Goal: Task Accomplishment & Management: Manage account settings

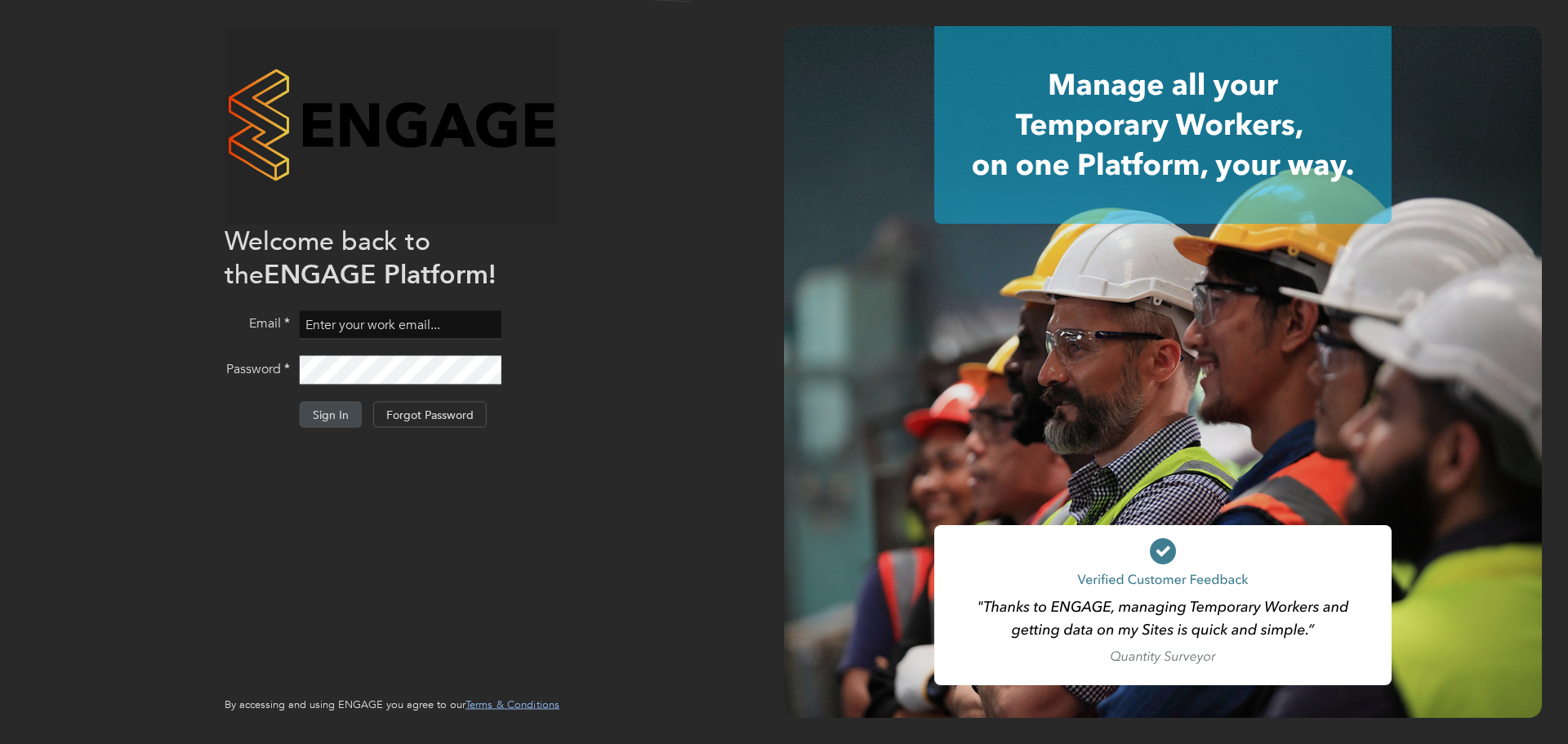
type input "[PERSON_NAME][EMAIL_ADDRESS][PERSON_NAME][PERSON_NAME][DOMAIN_NAME]"
drag, startPoint x: 718, startPoint y: 468, endPoint x: 677, endPoint y: 447, distance: 46.1
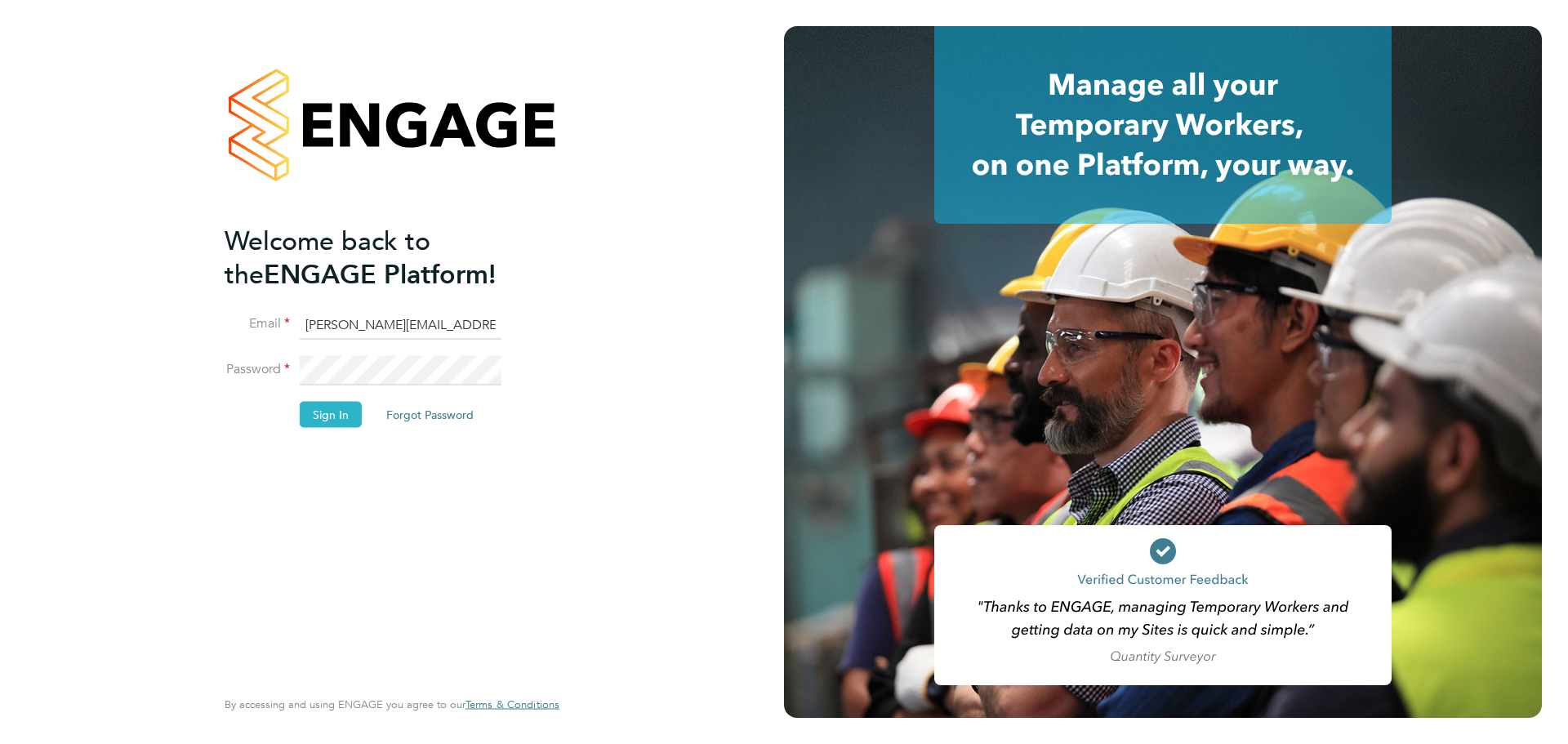
click at [348, 414] on button "Sign In" at bounding box center [330, 414] width 62 height 26
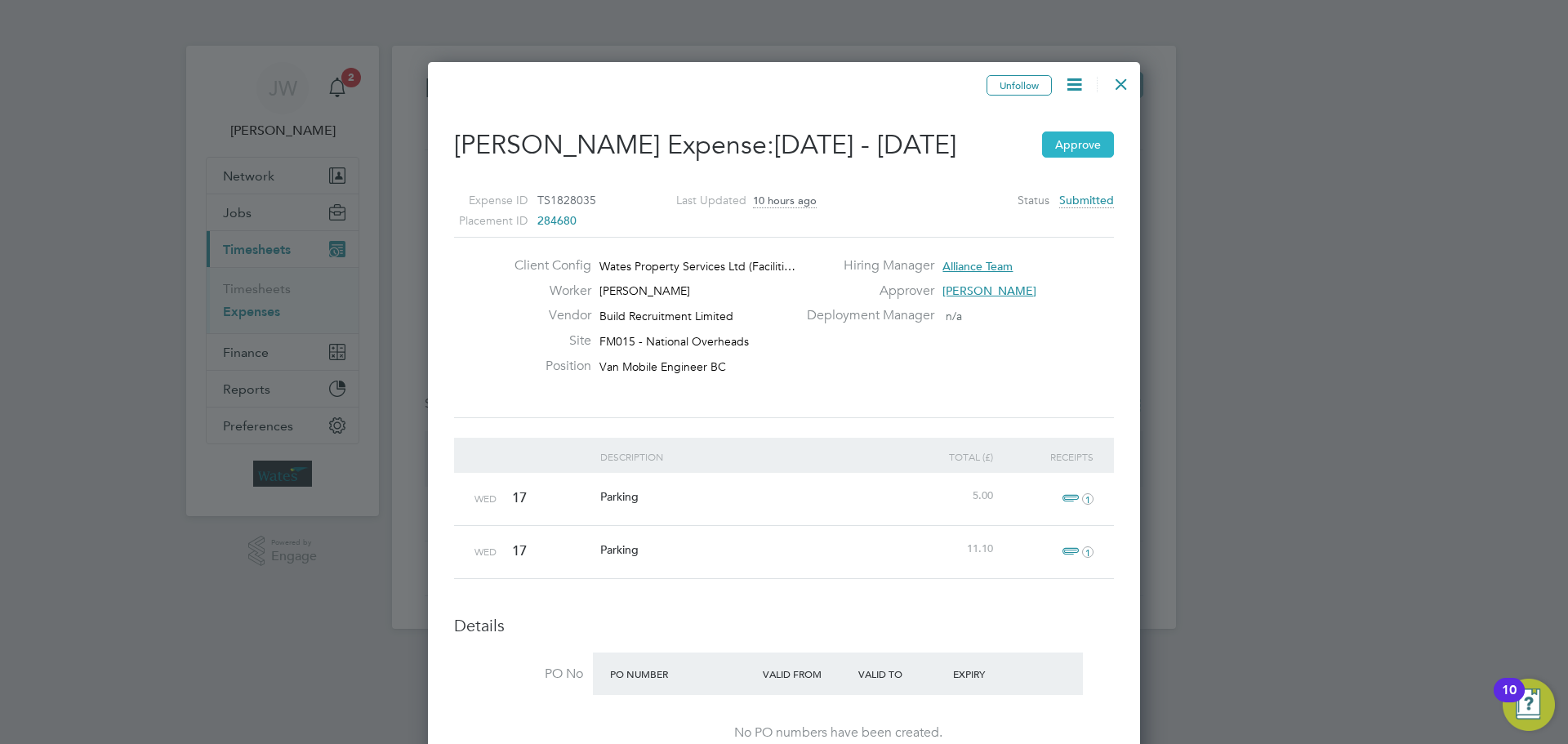
click at [1088, 145] on button "Approve" at bounding box center [1077, 144] width 72 height 26
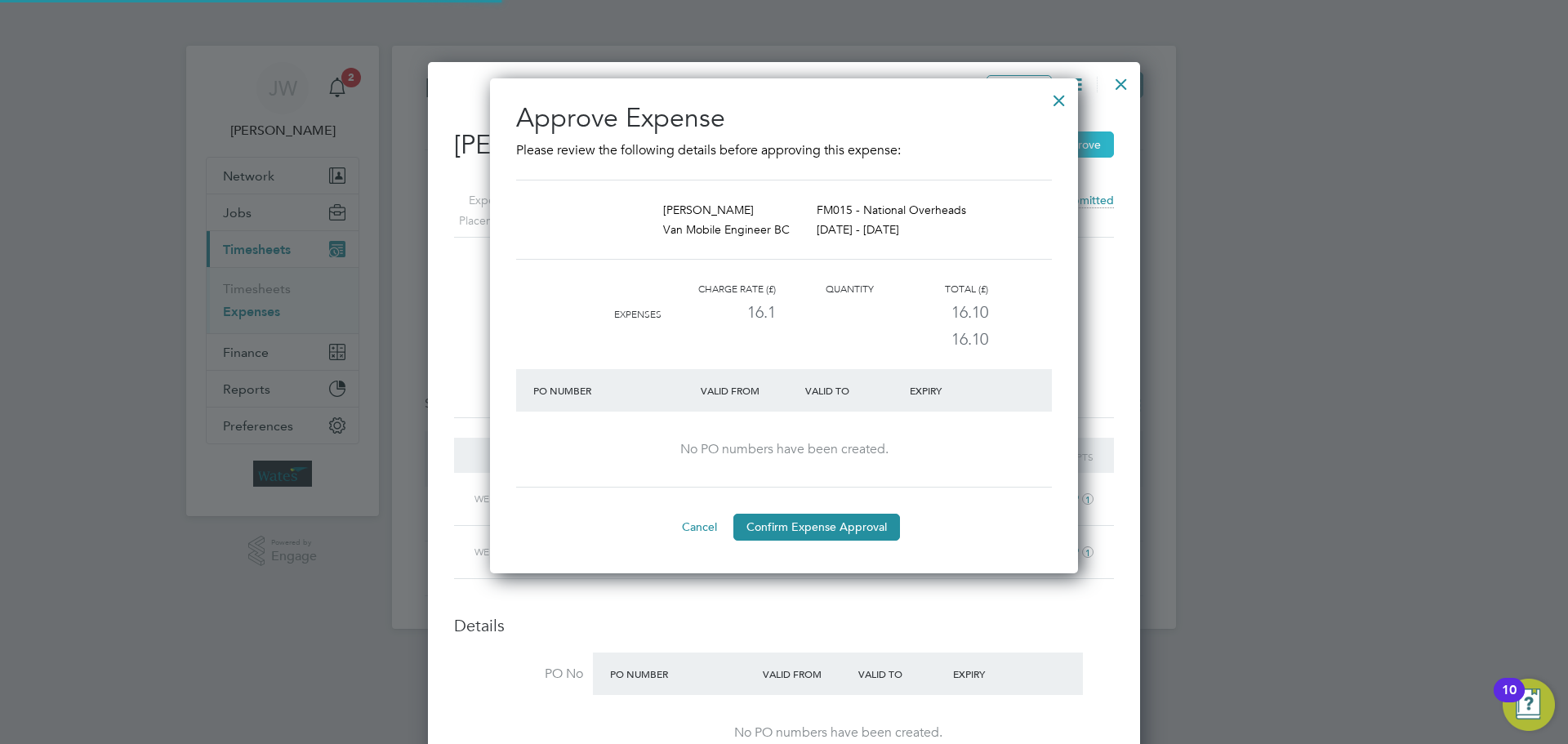
scroll to position [8, 8]
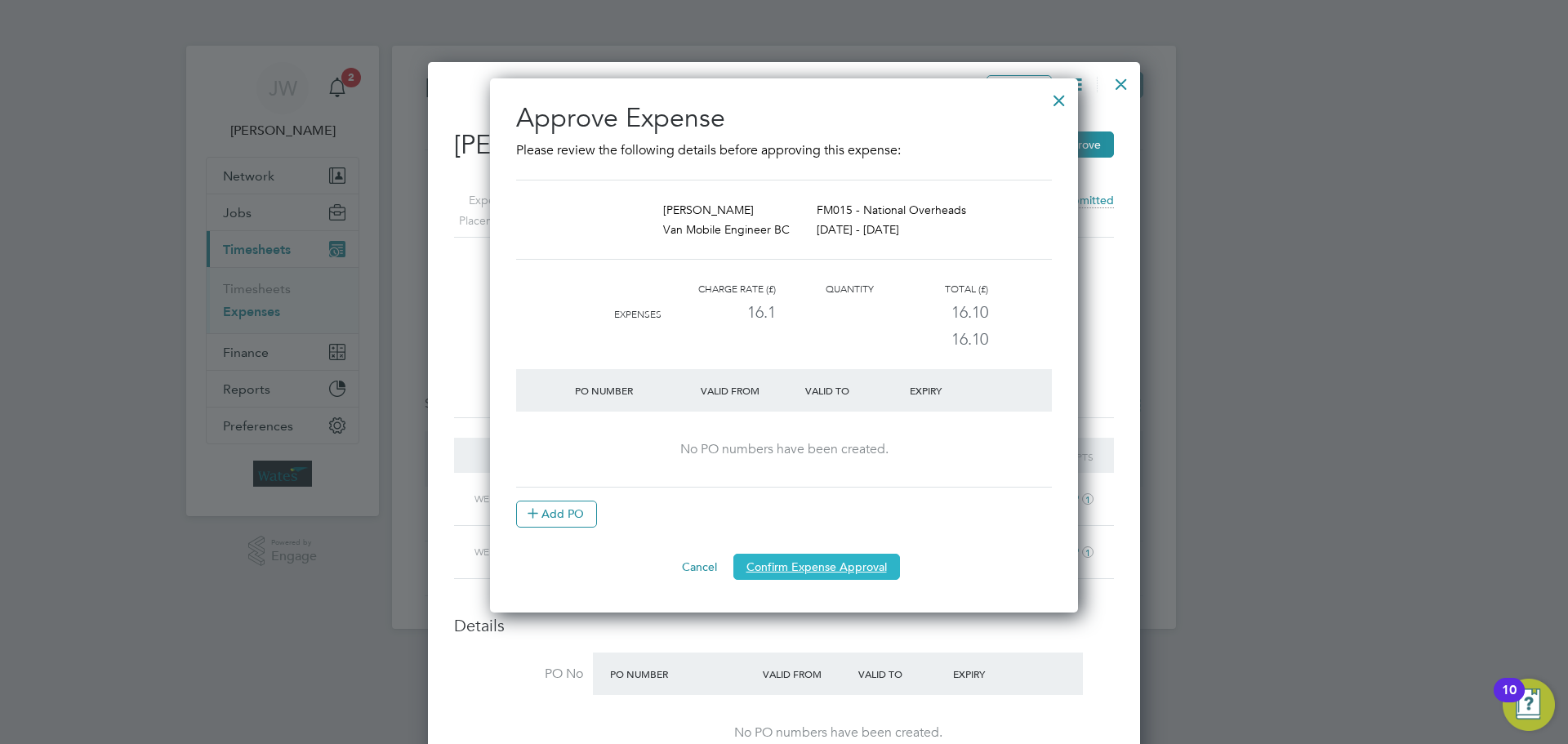
click at [823, 564] on button "Confirm Expense Approval" at bounding box center [816, 567] width 167 height 26
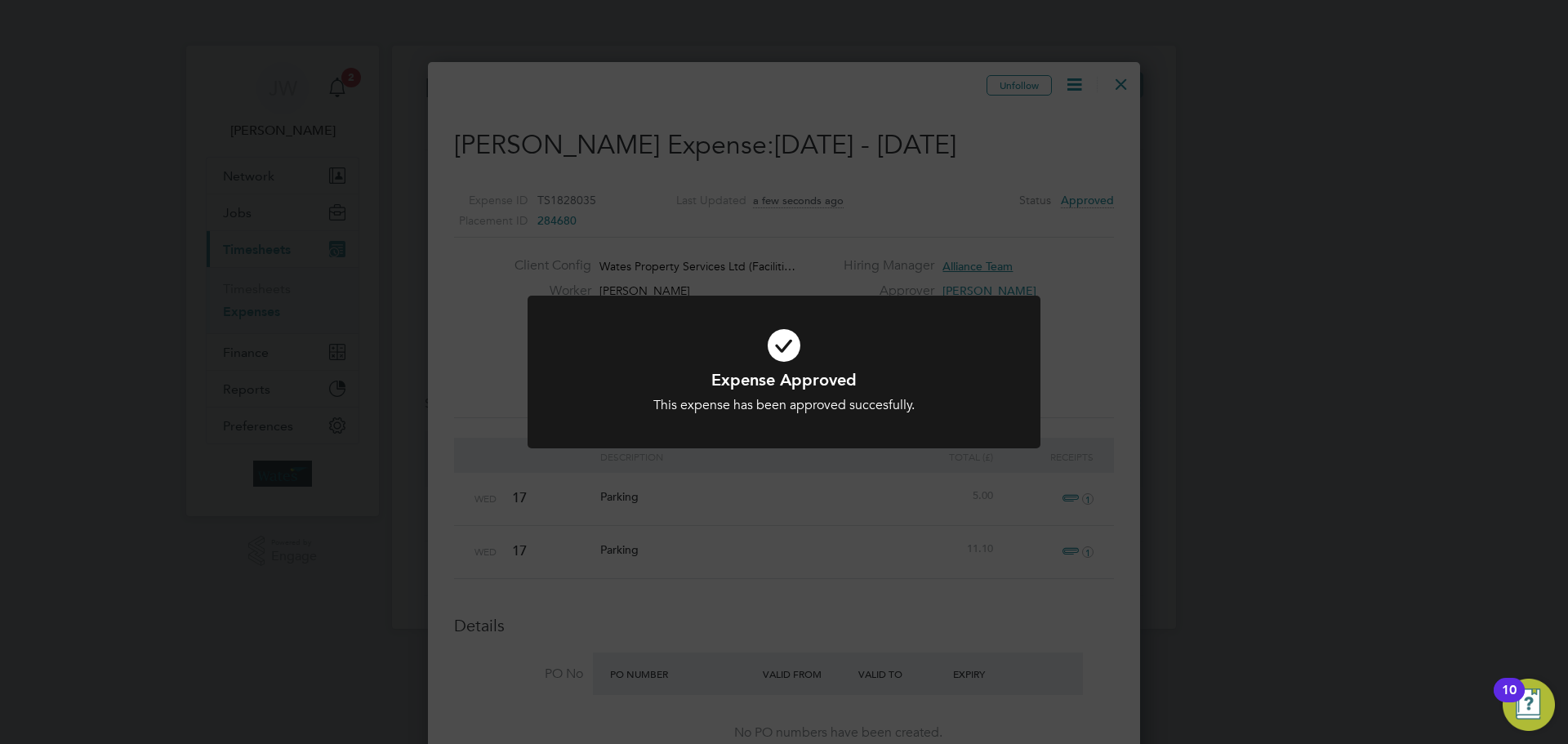
click at [823, 508] on div "Expense Approved This expense has been approved succesfully. Cancel Okay" at bounding box center [784, 372] width 1568 height 744
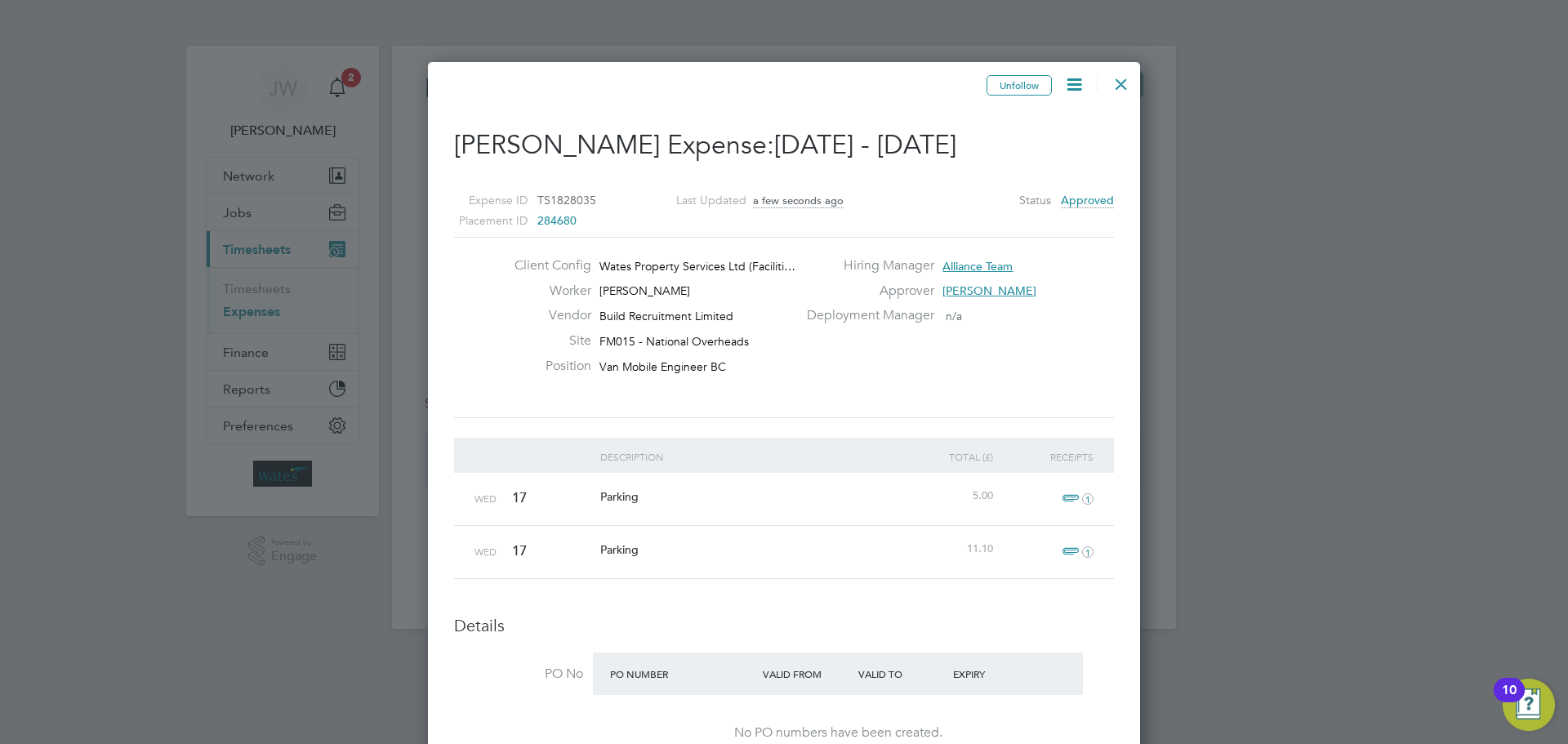
click at [345, 81] on div at bounding box center [784, 372] width 1568 height 744
click at [1121, 71] on div at bounding box center [1120, 80] width 29 height 29
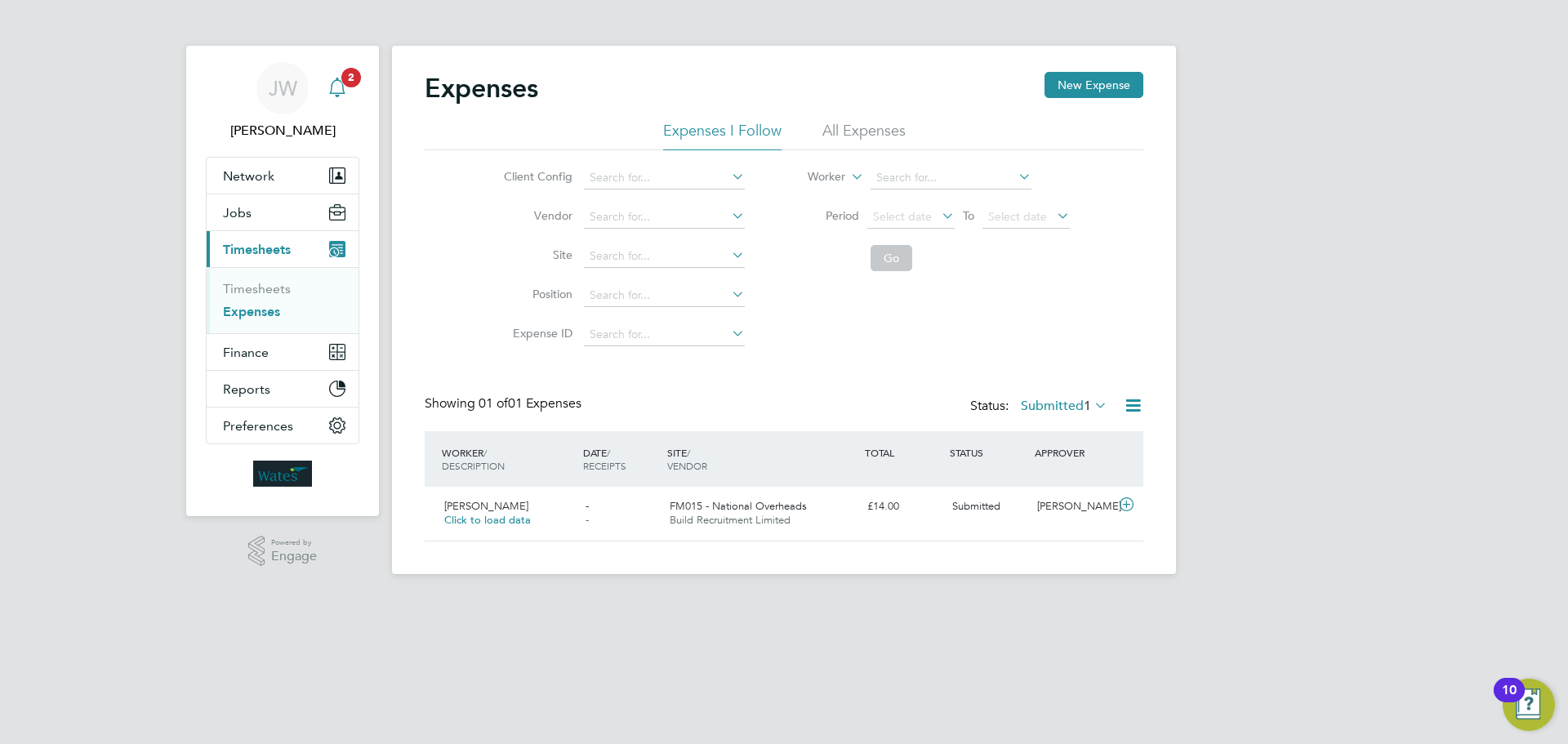
click at [335, 89] on icon "Main navigation" at bounding box center [337, 87] width 20 height 20
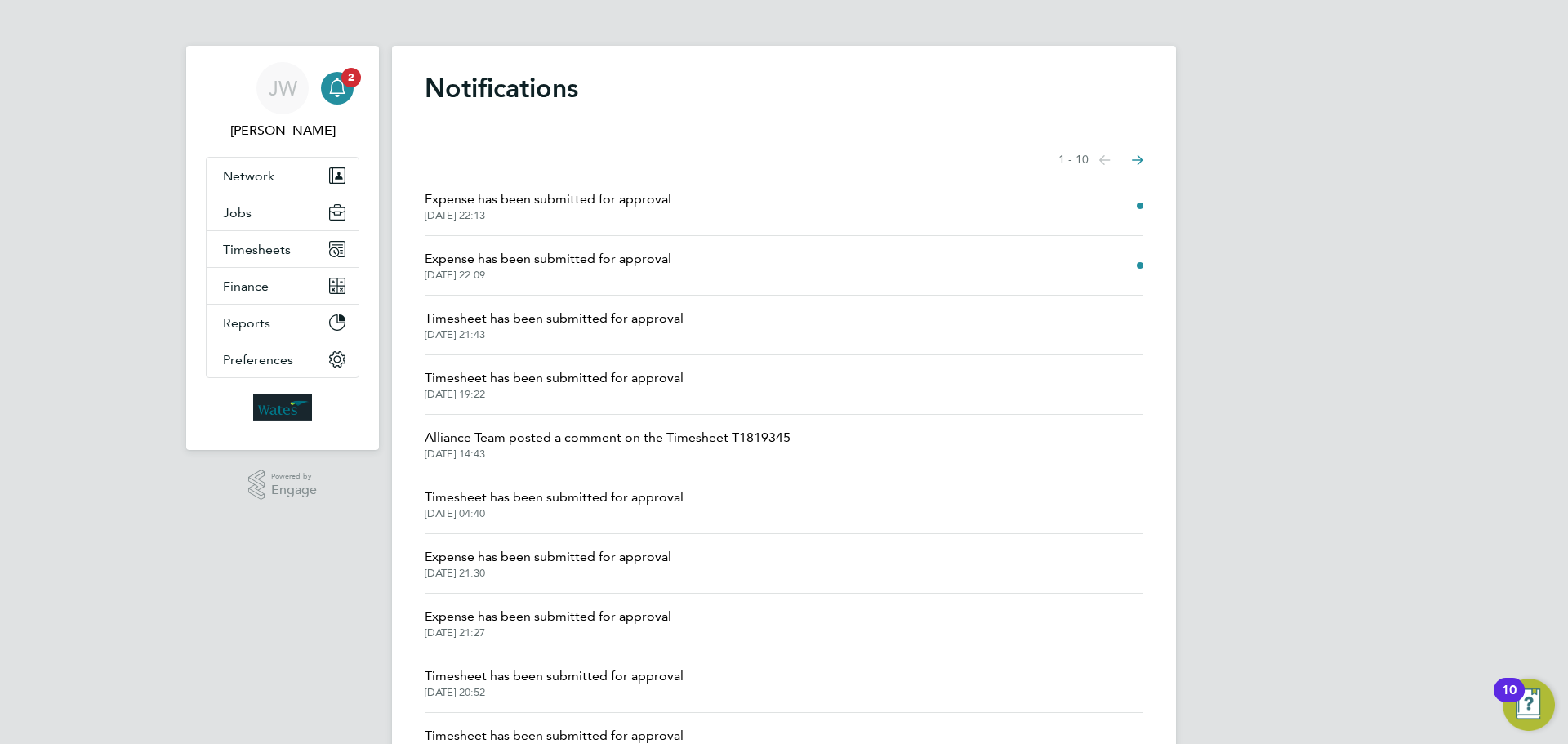
click at [529, 196] on span "Expense has been submitted for approval" at bounding box center [548, 199] width 247 height 20
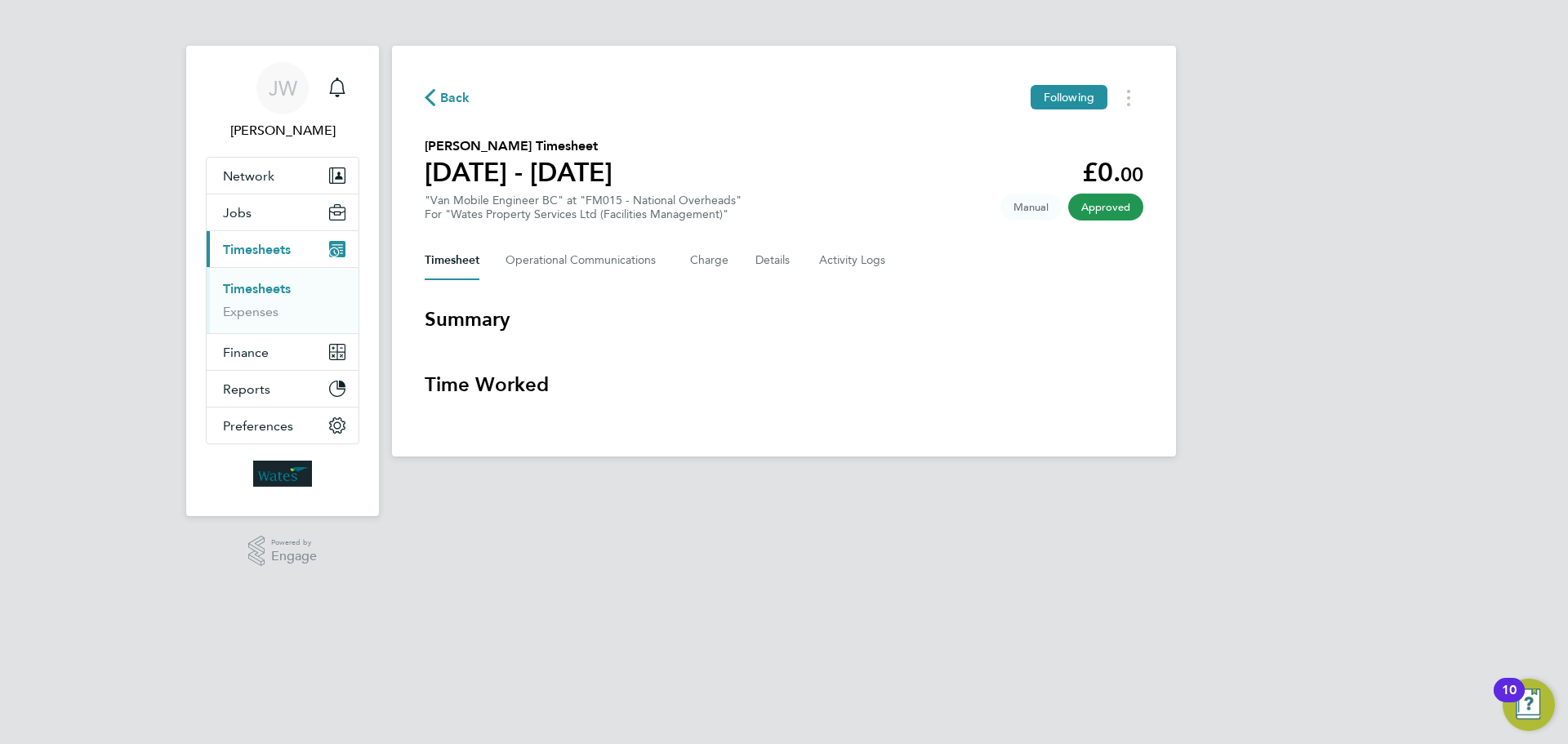
click at [283, 262] on button "Current page: Timesheets" at bounding box center [282, 249] width 152 height 36
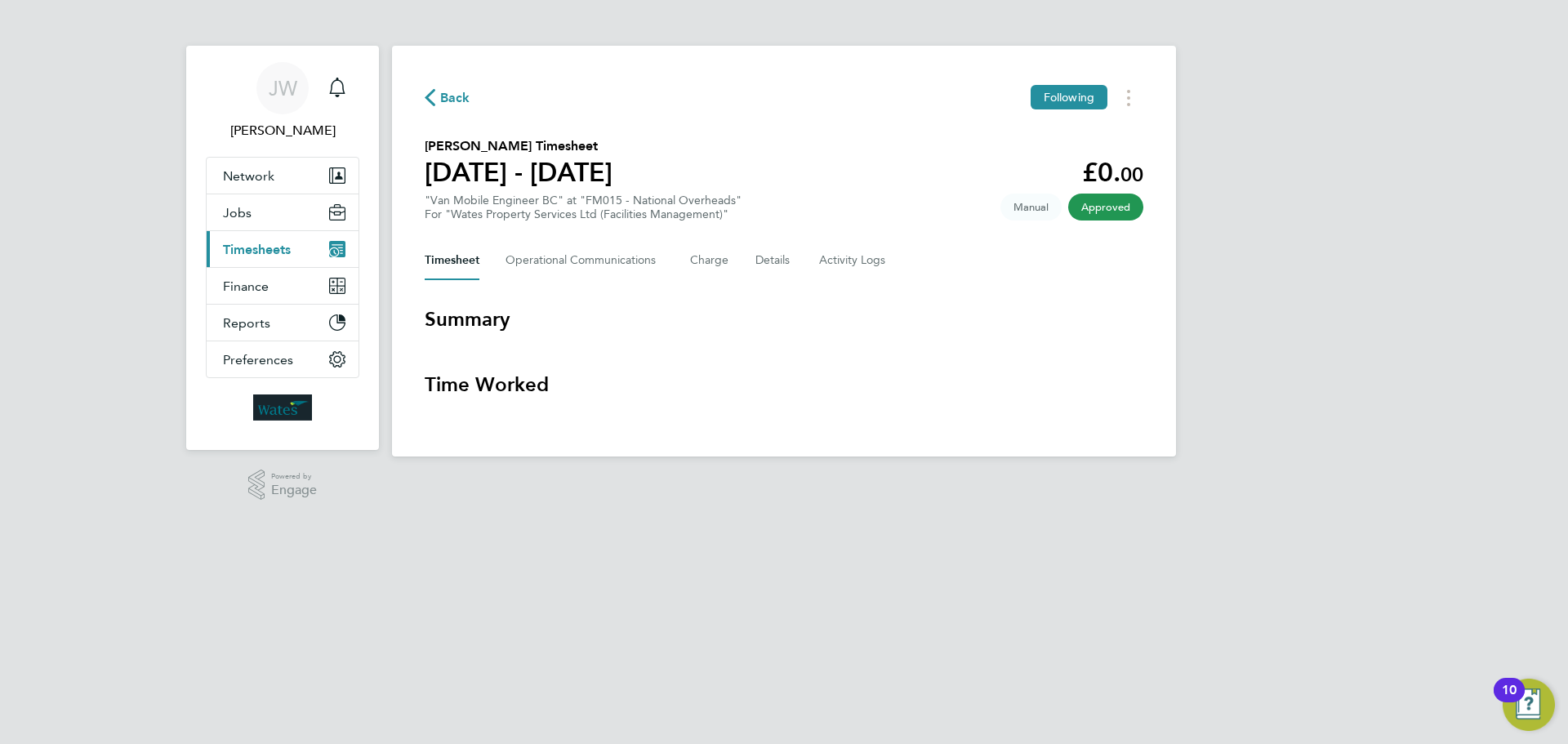
click at [277, 256] on span "Timesheets" at bounding box center [257, 250] width 68 height 16
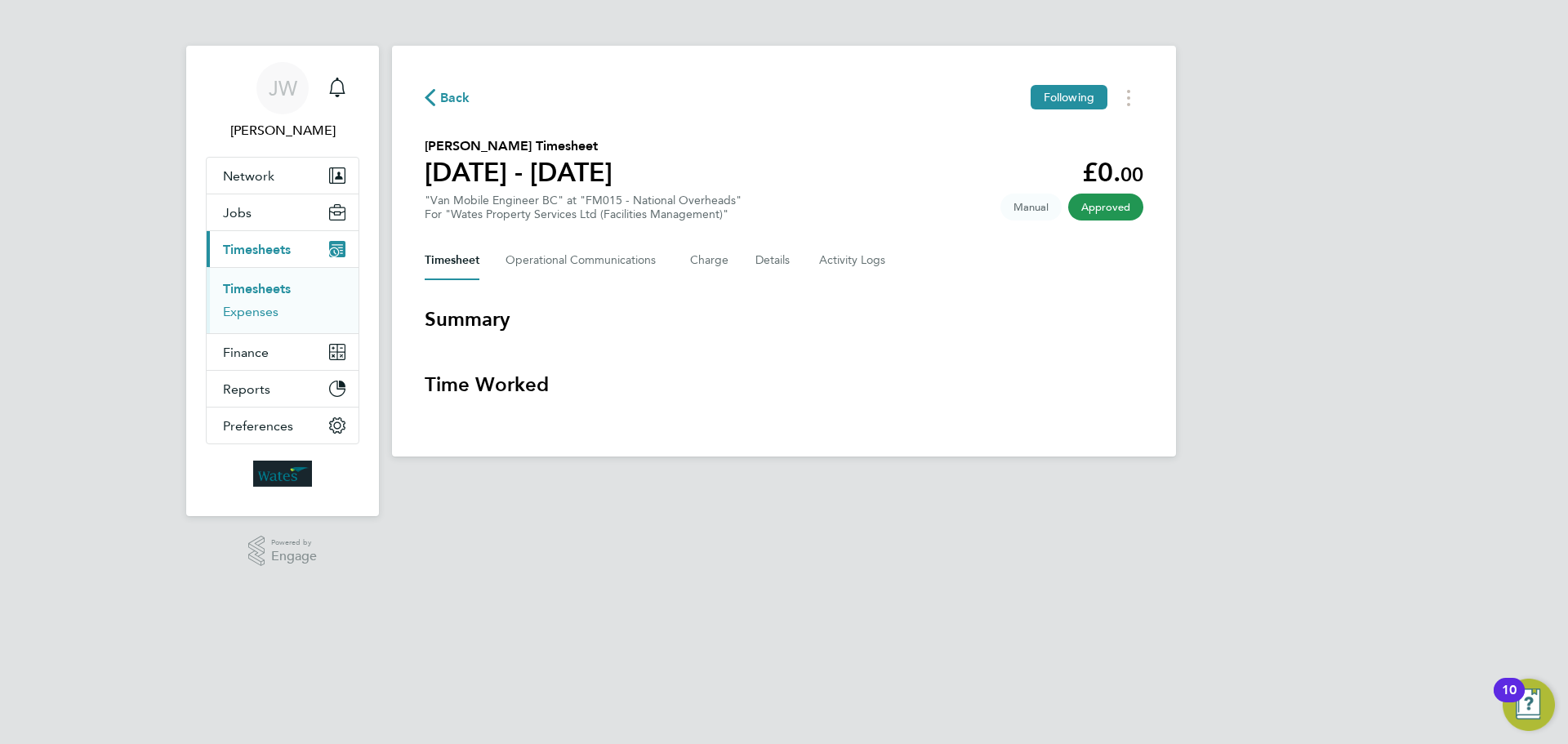
click at [255, 313] on link "Expenses" at bounding box center [251, 311] width 55 height 16
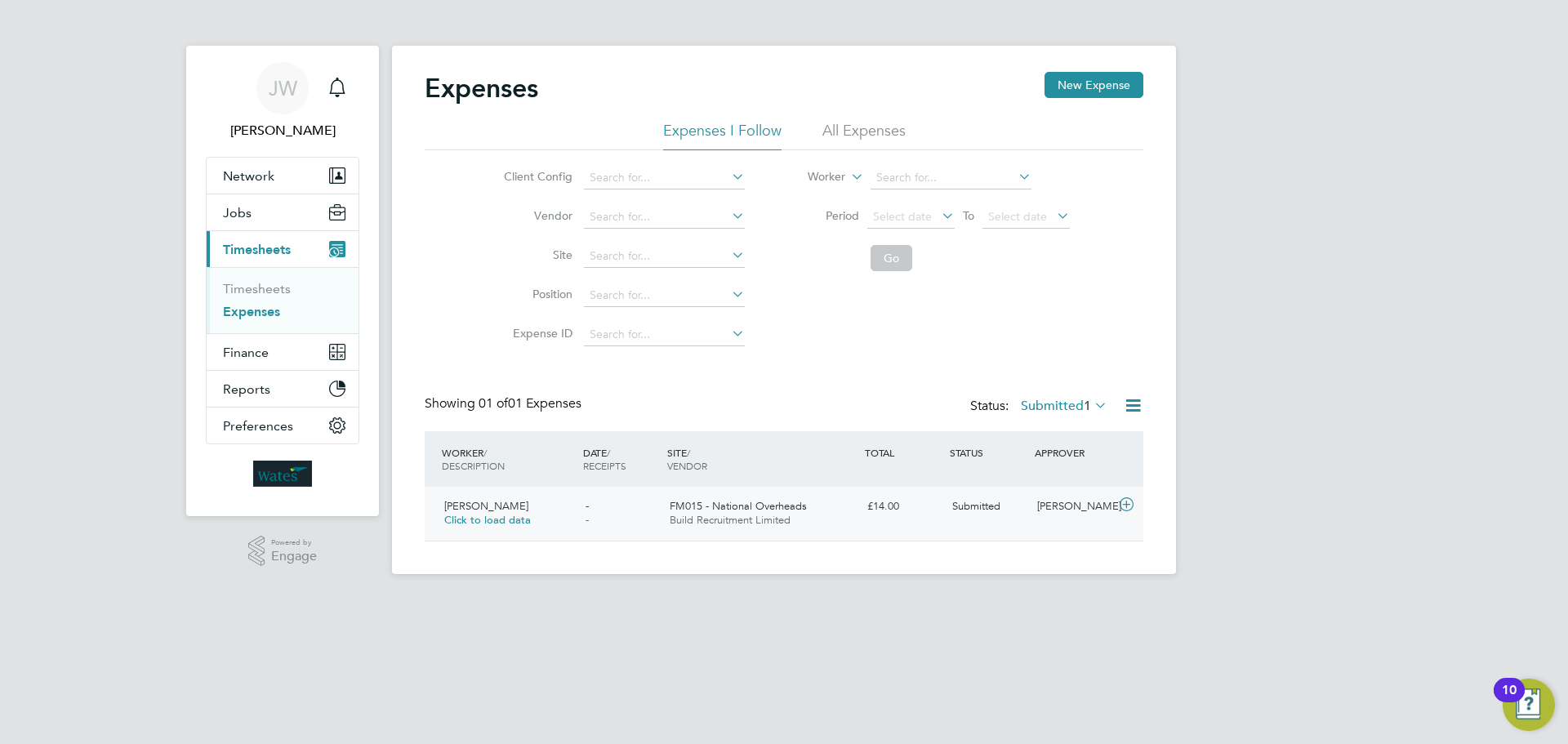
click at [503, 513] on span "Click to load data" at bounding box center [487, 520] width 86 height 14
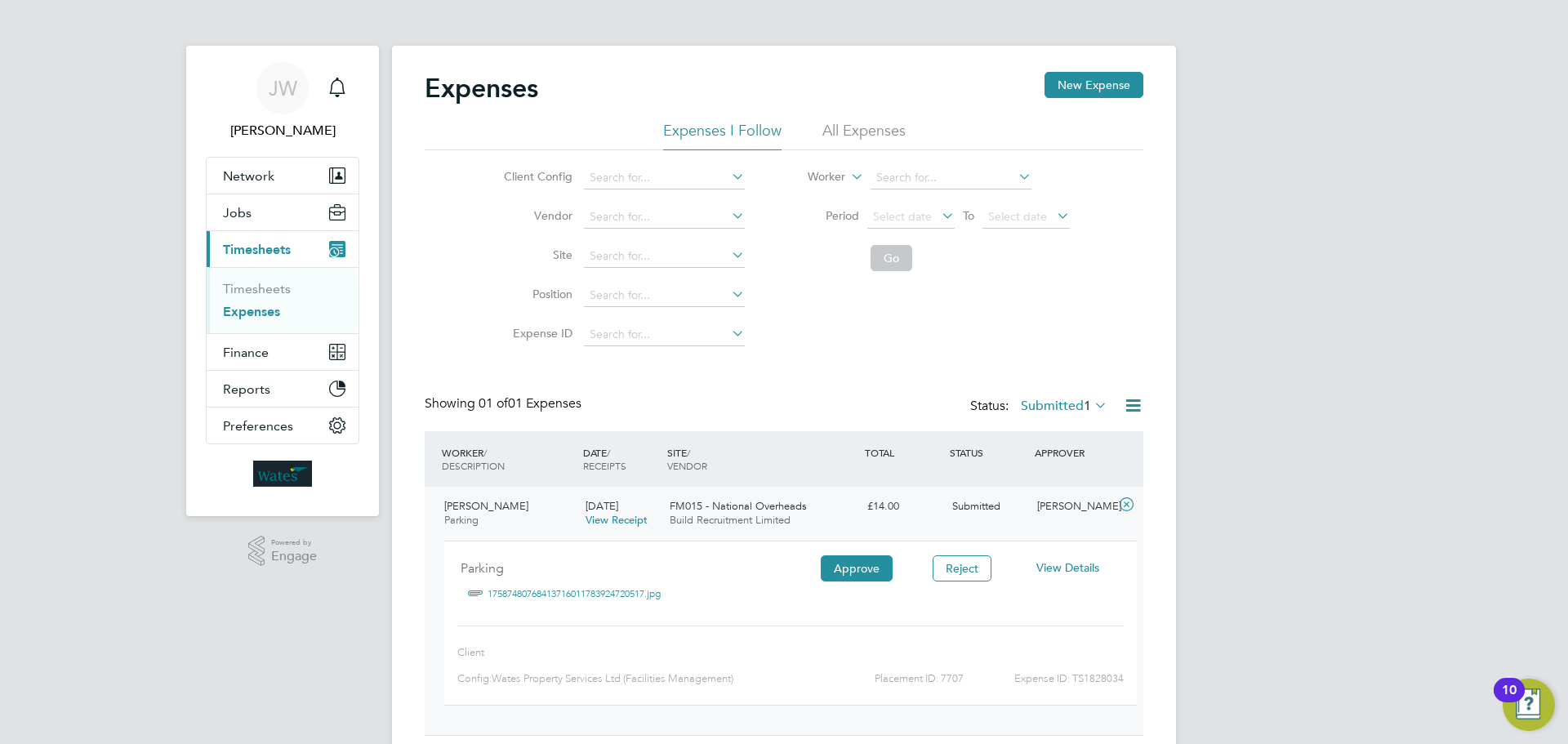
click at [632, 592] on link "17587480768413716011783924720517.jpg" at bounding box center [574, 594] width 173 height 24
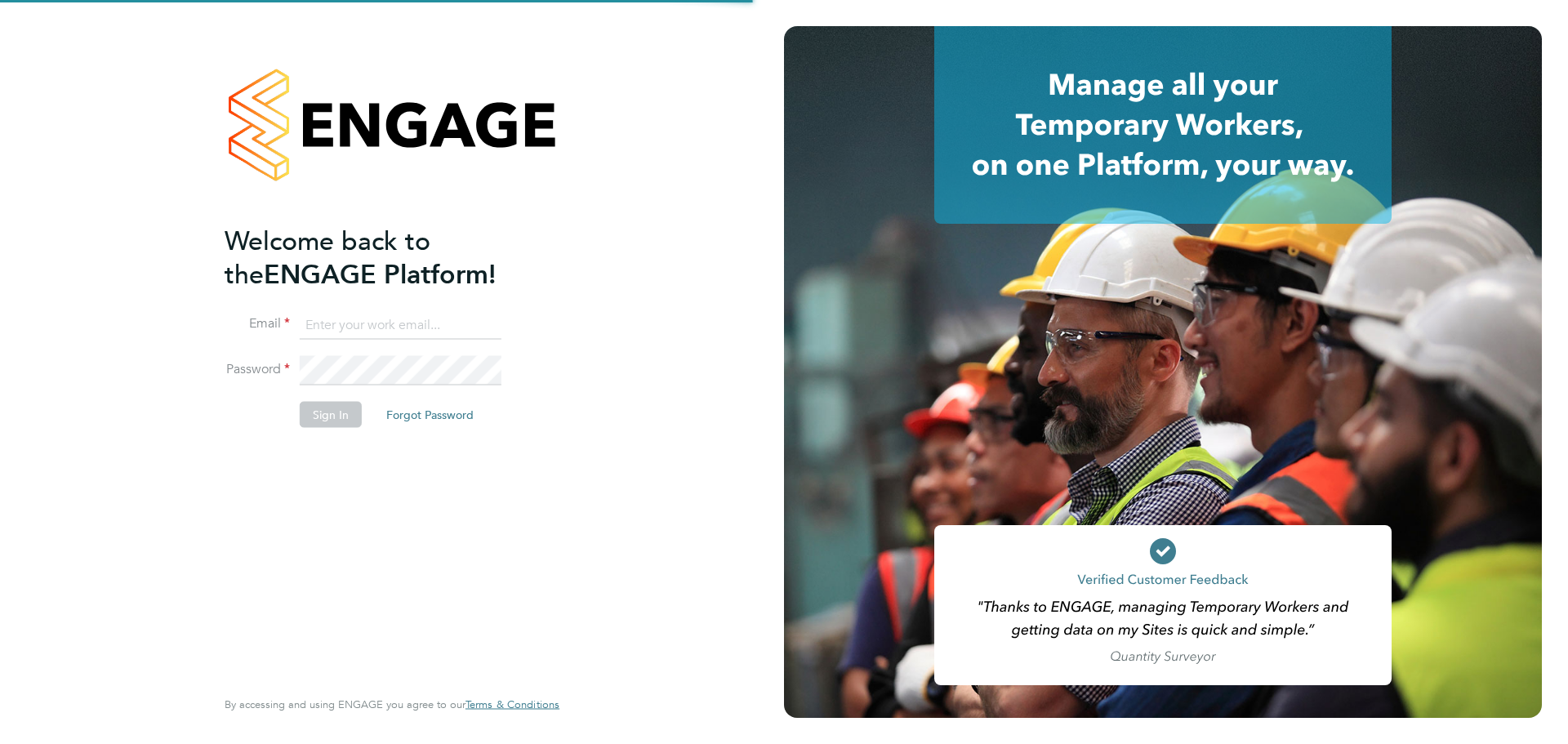
click at [884, 454] on div at bounding box center [1163, 372] width 758 height 691
type input "james.williams@wates.co.uk"
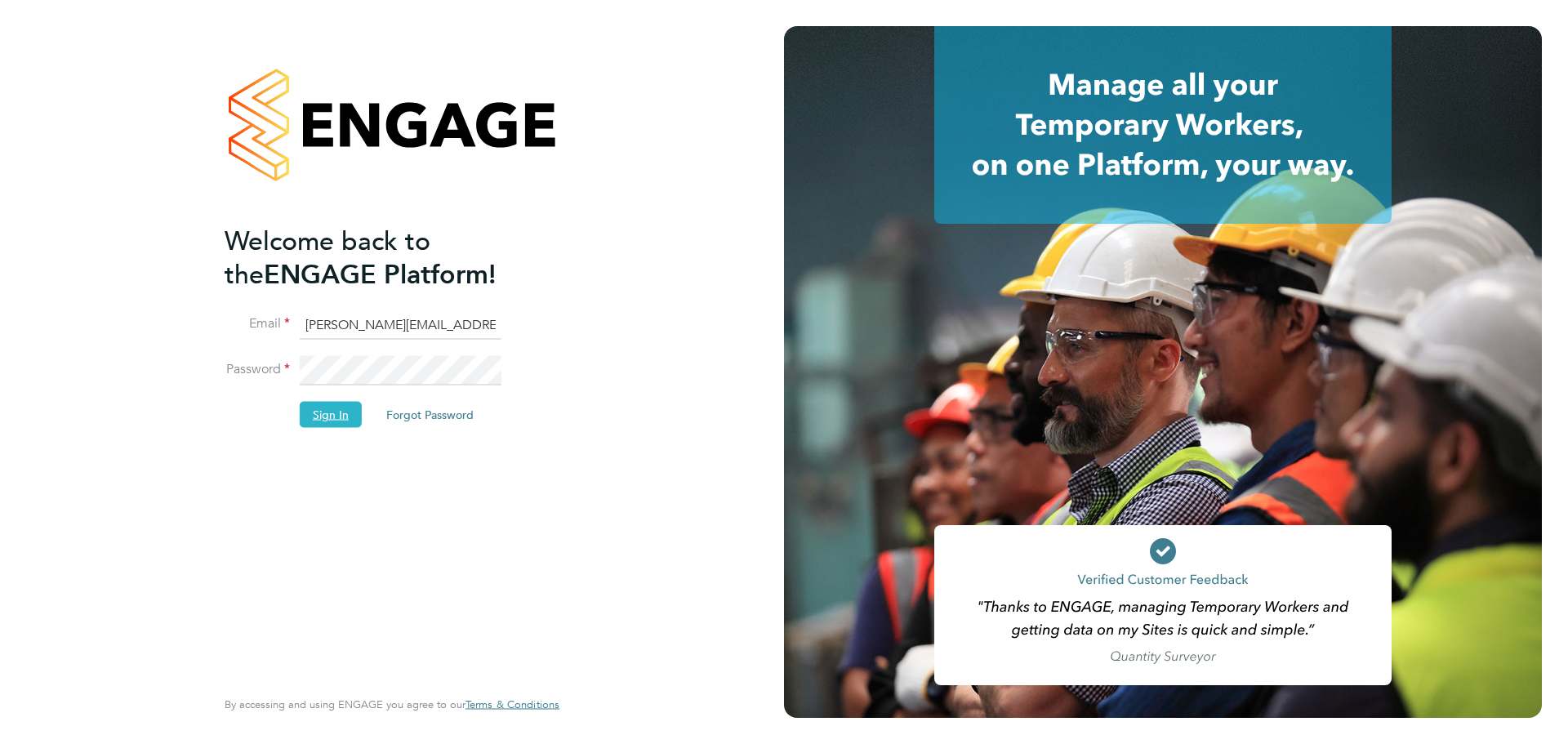
click at [319, 418] on button "Sign In" at bounding box center [330, 414] width 62 height 26
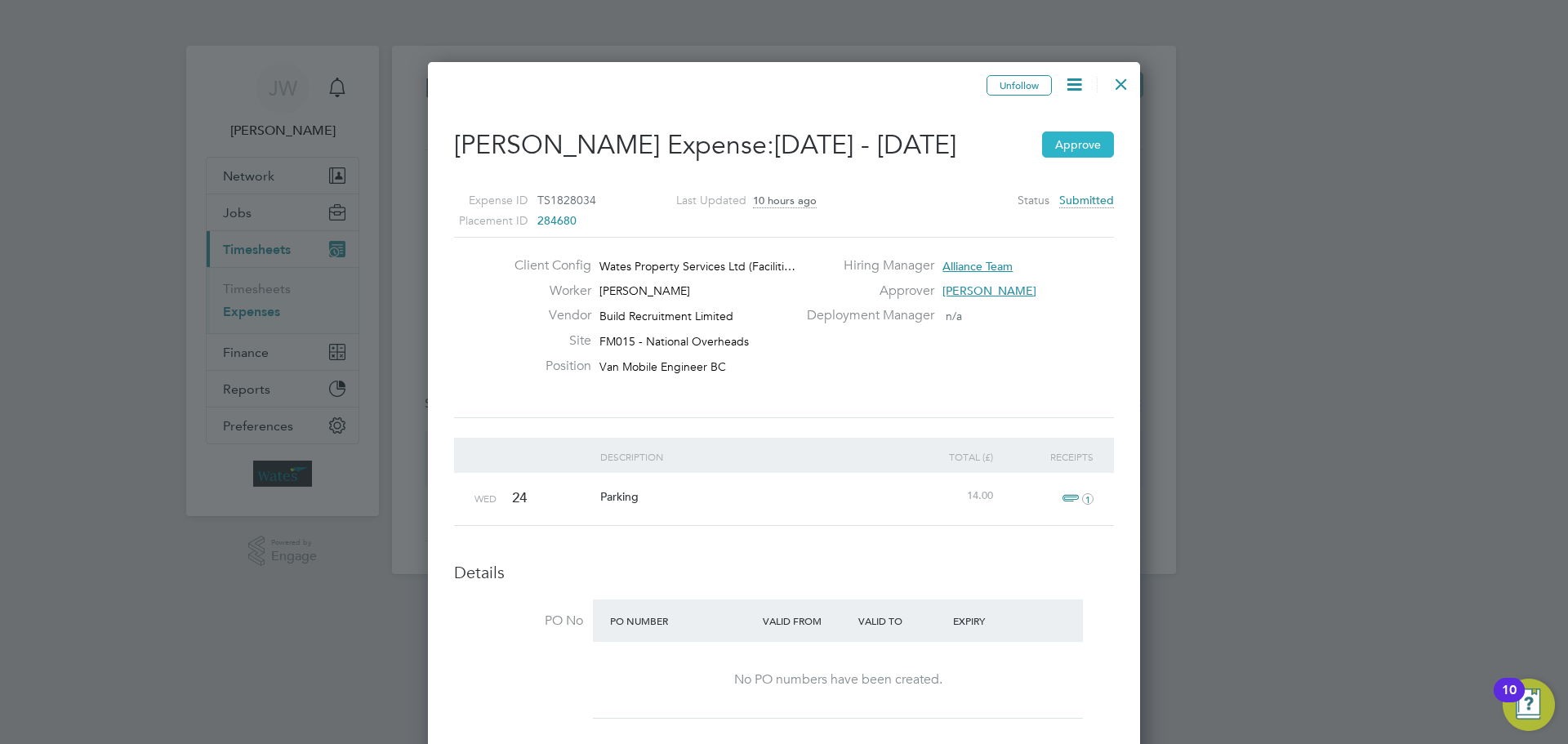
click at [1083, 152] on button "Approve" at bounding box center [1077, 144] width 72 height 26
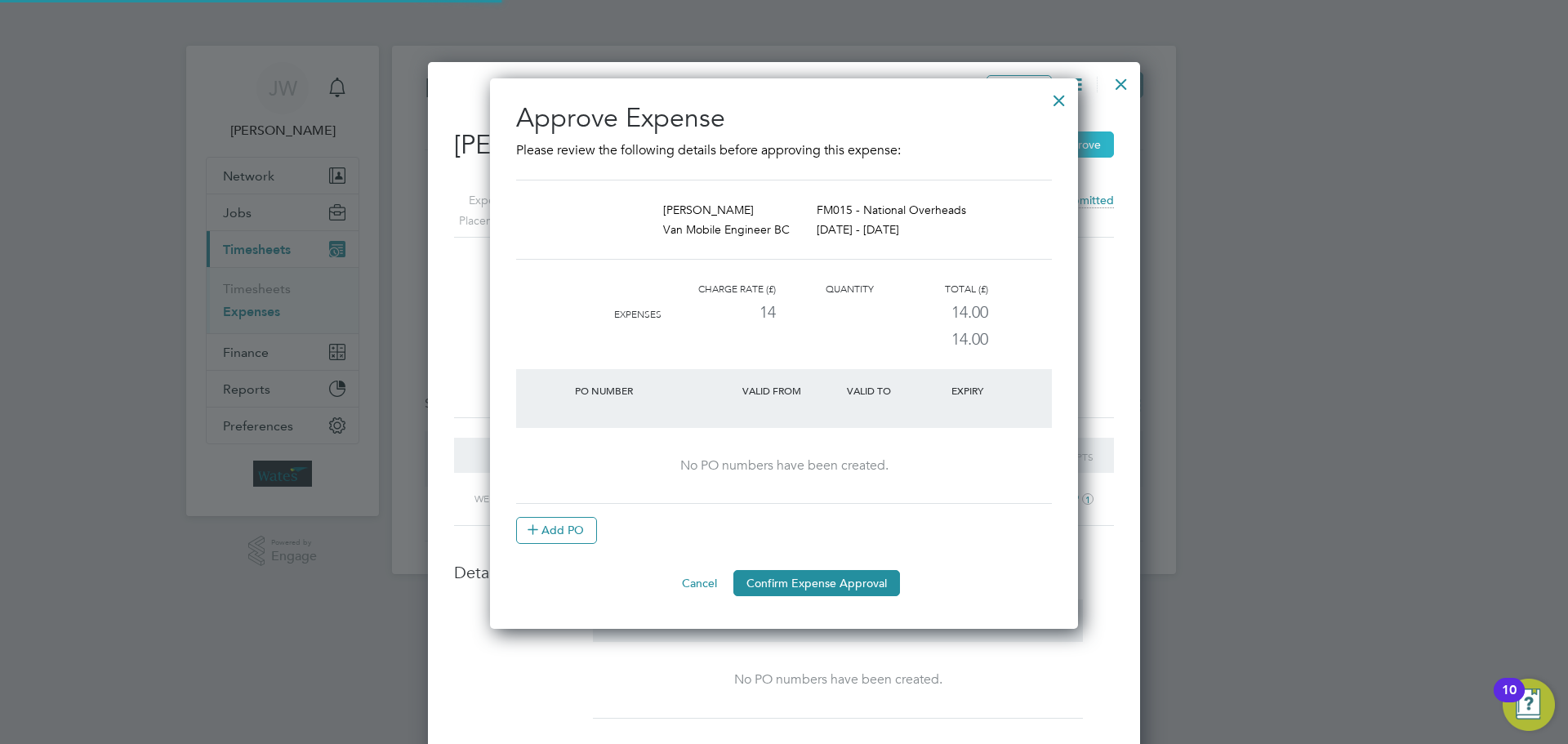
scroll to position [28, 164]
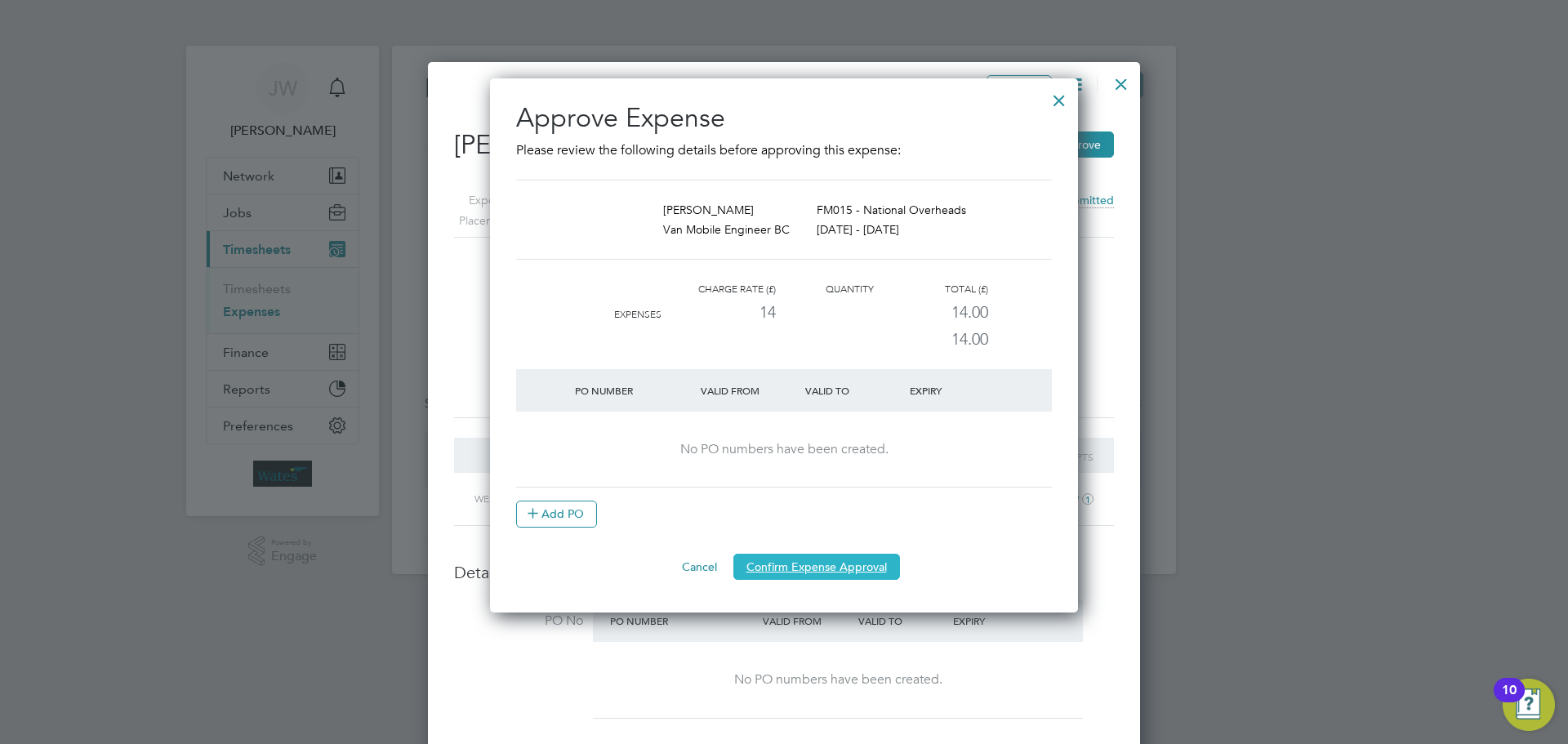
click at [832, 566] on button "Confirm Expense Approval" at bounding box center [816, 567] width 167 height 26
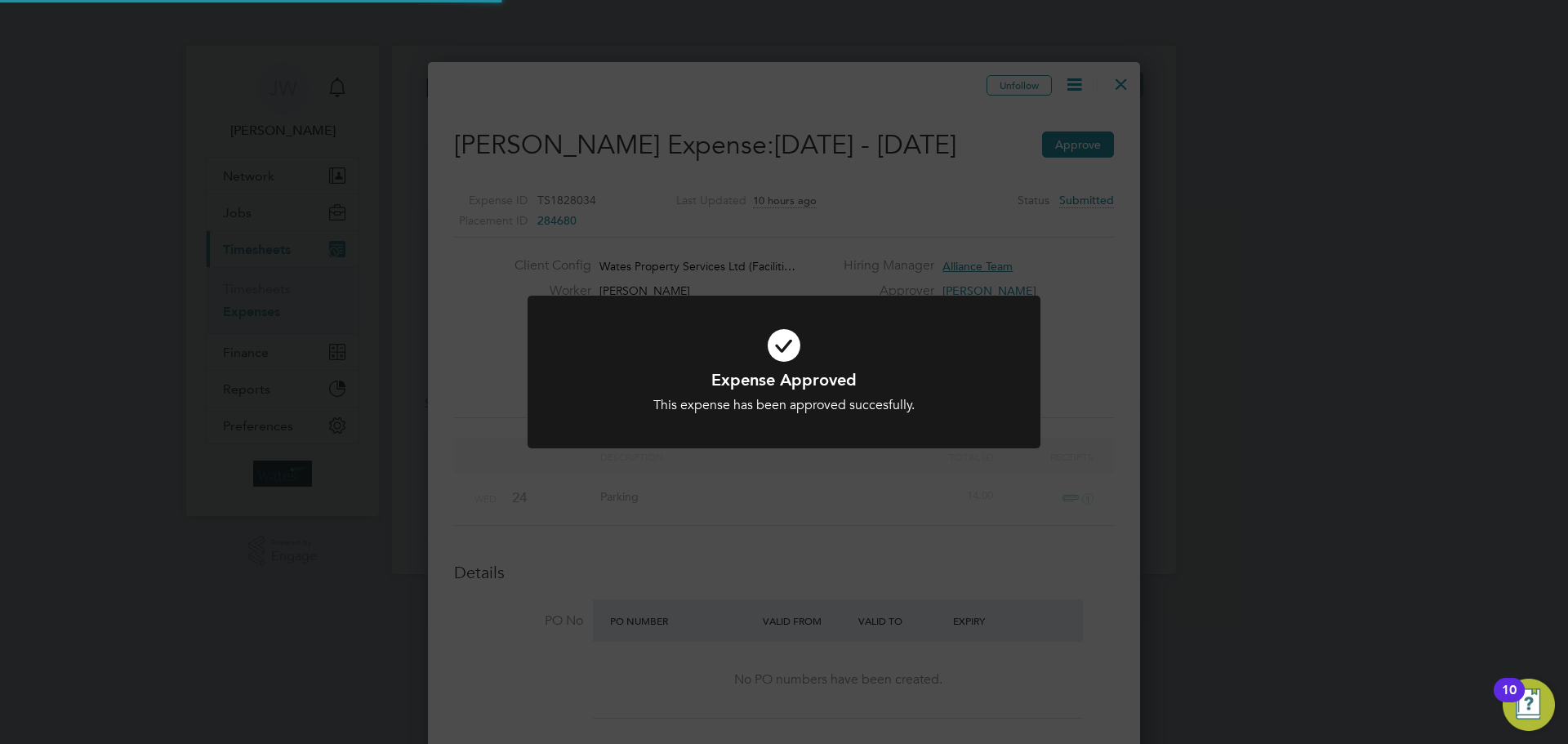
scroll to position [8, 8]
click at [811, 554] on div "Expense Approved This expense has been approved succesfully. Cancel Okay" at bounding box center [784, 372] width 1568 height 744
